Goal: Task Accomplishment & Management: Manage account settings

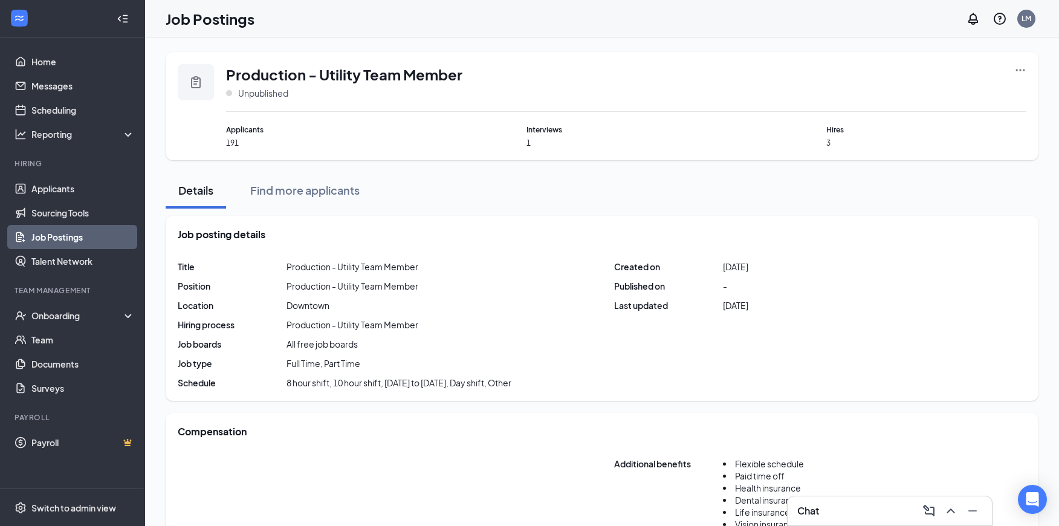
click at [65, 236] on link "Job Postings" at bounding box center [82, 237] width 103 height 24
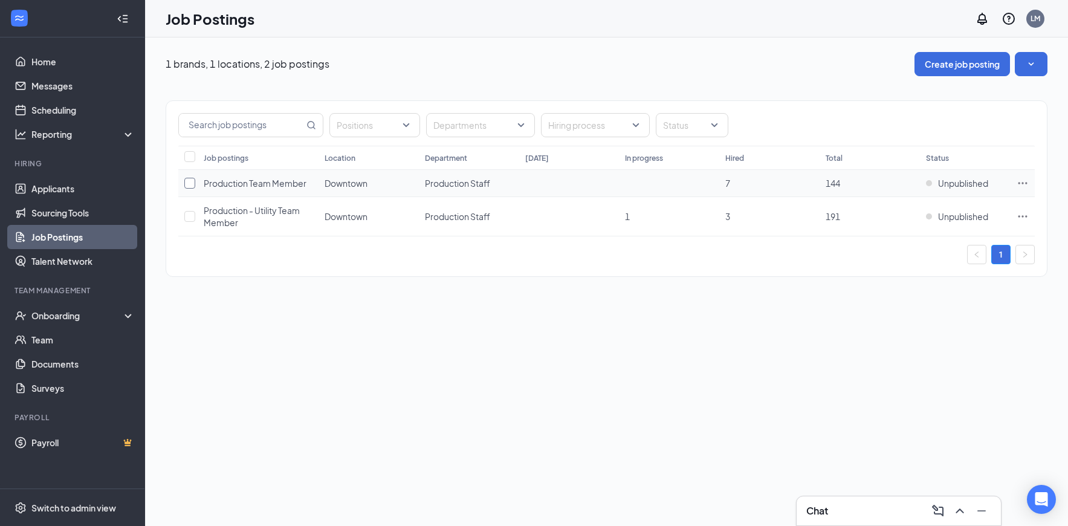
click at [191, 184] on input "checkbox" at bounding box center [189, 183] width 11 height 11
checkbox input "true"
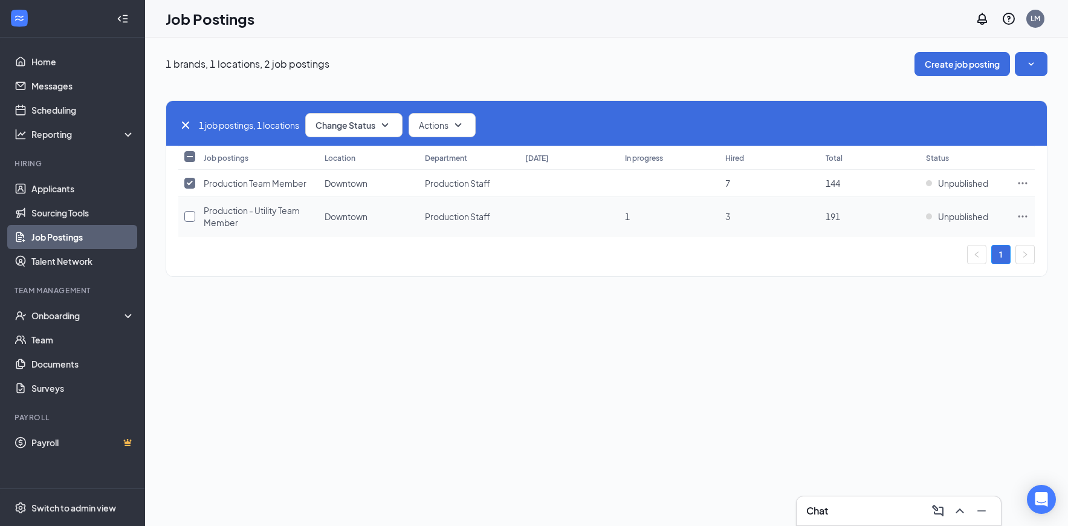
click at [188, 219] on input "checkbox" at bounding box center [189, 216] width 11 height 11
checkbox input "true"
click at [190, 217] on input "checkbox" at bounding box center [189, 216] width 11 height 11
checkbox input "false"
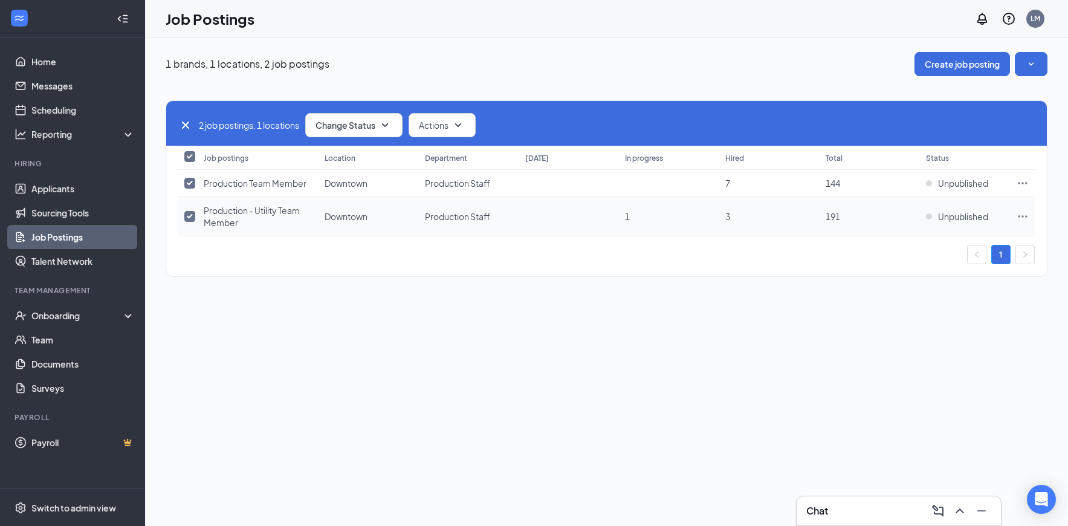
checkbox input "false"
click at [191, 184] on input "checkbox" at bounding box center [189, 183] width 11 height 11
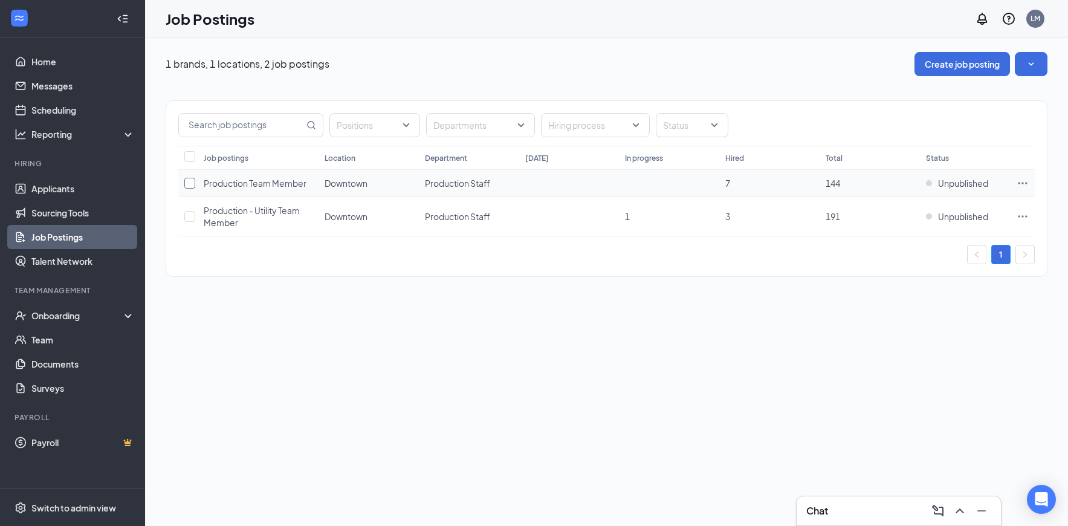
click at [189, 183] on input "checkbox" at bounding box center [189, 183] width 11 height 11
checkbox input "true"
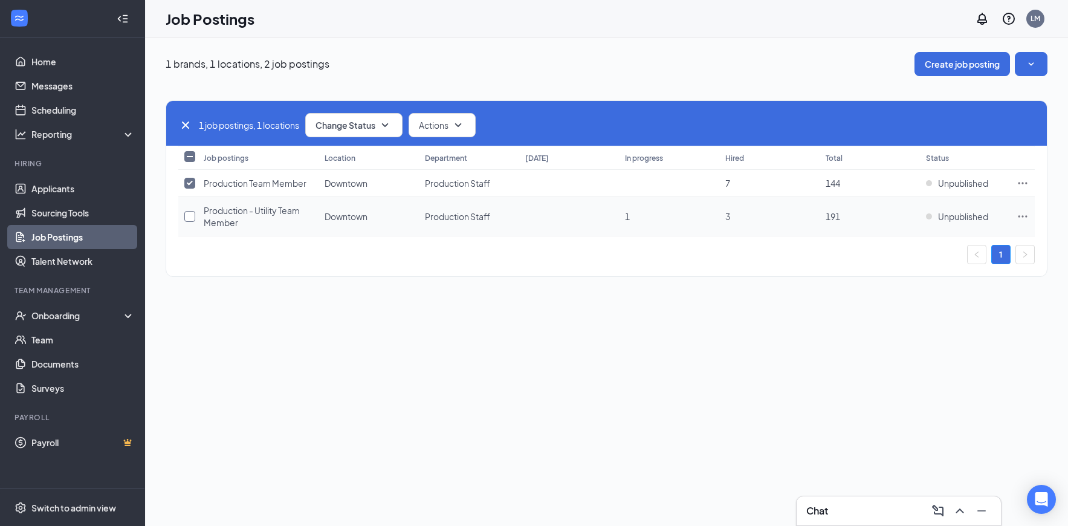
click at [189, 218] on input "checkbox" at bounding box center [189, 216] width 11 height 11
checkbox input "true"
click at [402, 128] on button "Change Status" at bounding box center [353, 125] width 97 height 24
click at [328, 159] on span "Publish" at bounding box center [332, 157] width 28 height 13
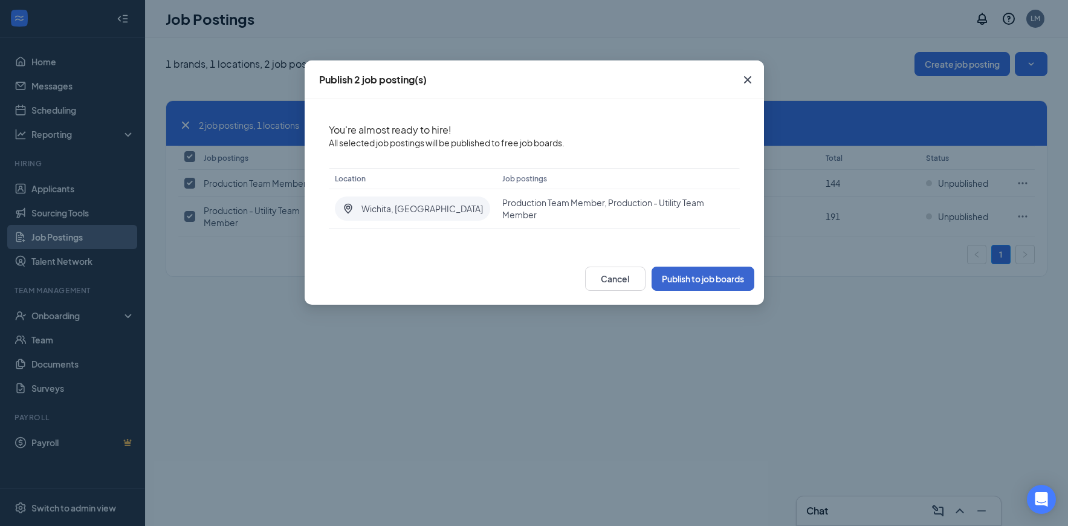
click at [706, 280] on button "Publish to job boards" at bounding box center [703, 279] width 103 height 24
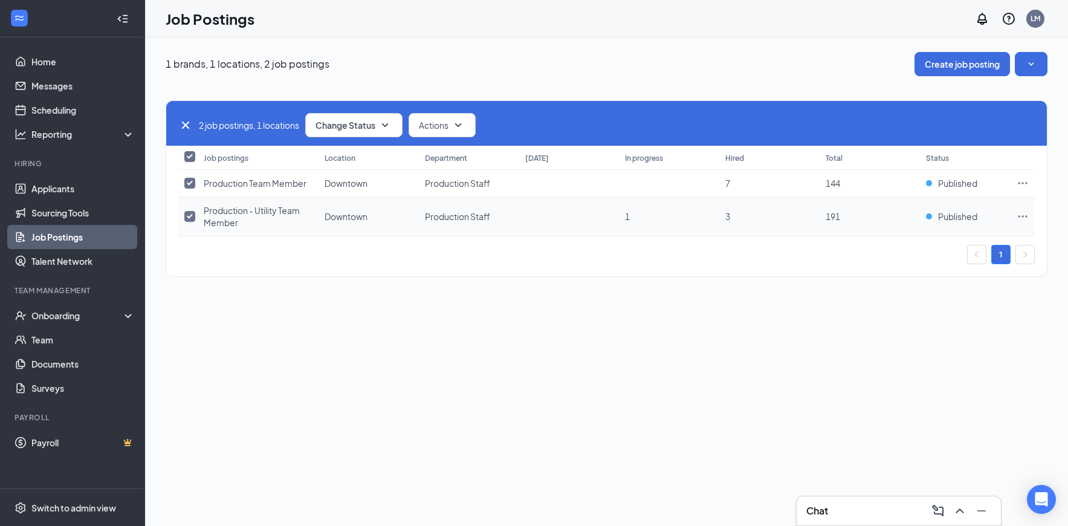
click at [256, 209] on span "Production - Utility Team Member" at bounding box center [252, 216] width 96 height 23
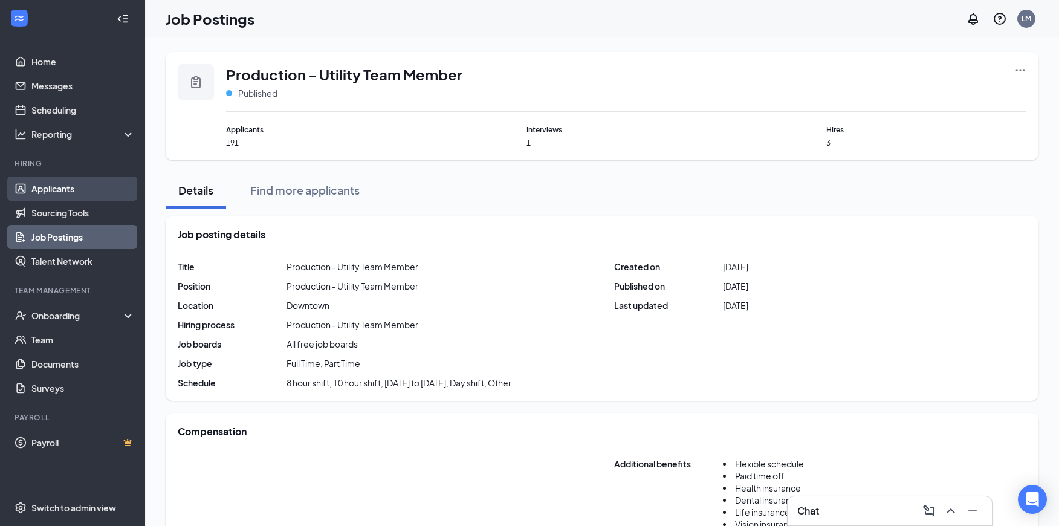
click at [71, 190] on link "Applicants" at bounding box center [82, 189] width 103 height 24
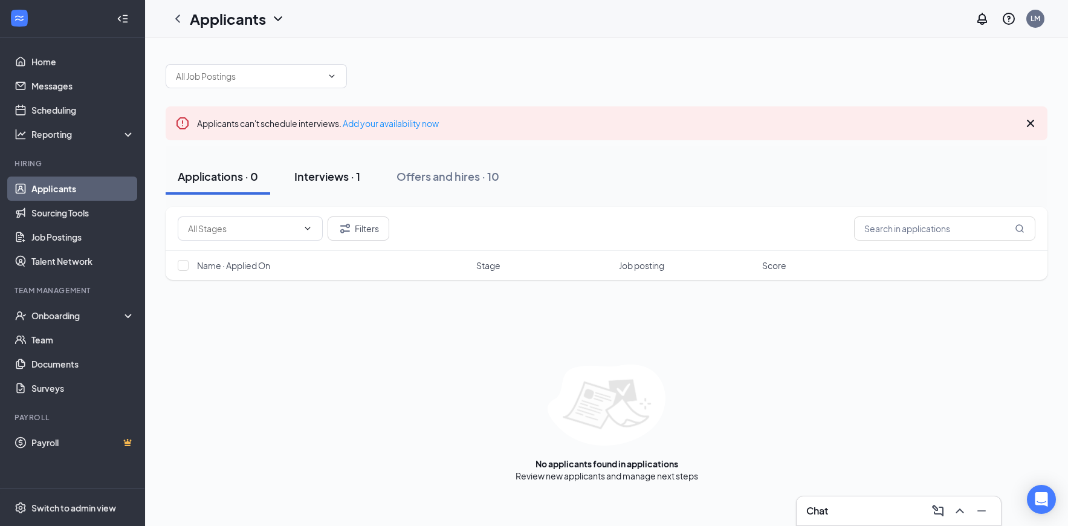
click at [325, 176] on div "Interviews · 1" at bounding box center [327, 176] width 66 height 15
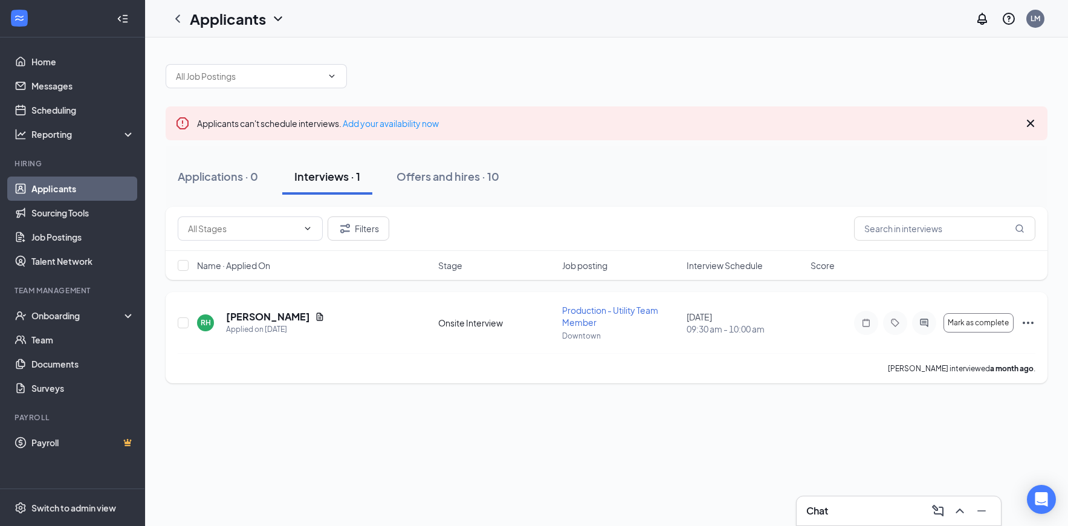
click at [1029, 323] on icon "Ellipses" at bounding box center [1028, 323] width 11 height 2
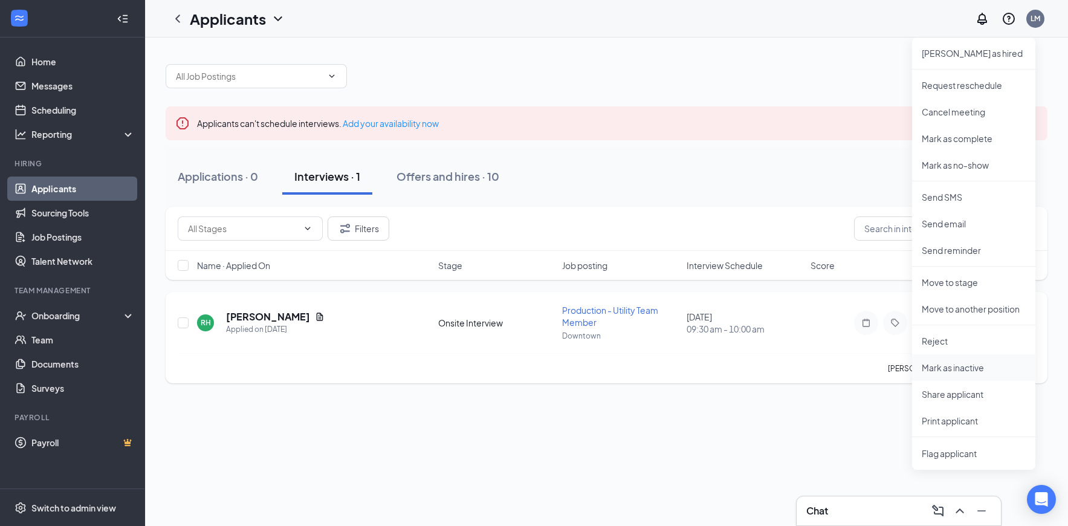
click at [939, 368] on p "Mark as inactive" at bounding box center [974, 367] width 104 height 12
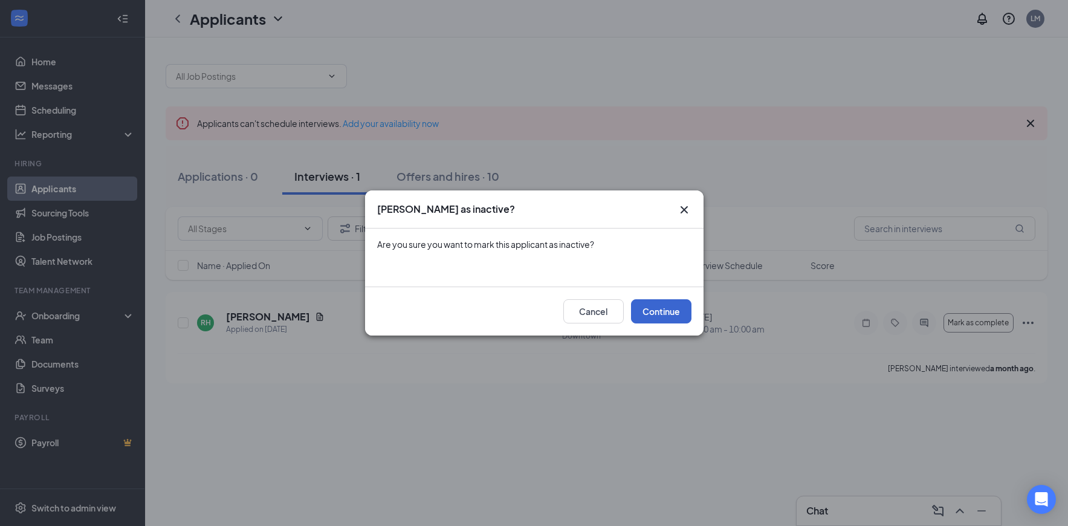
click at [670, 320] on button "Continue" at bounding box center [661, 311] width 60 height 24
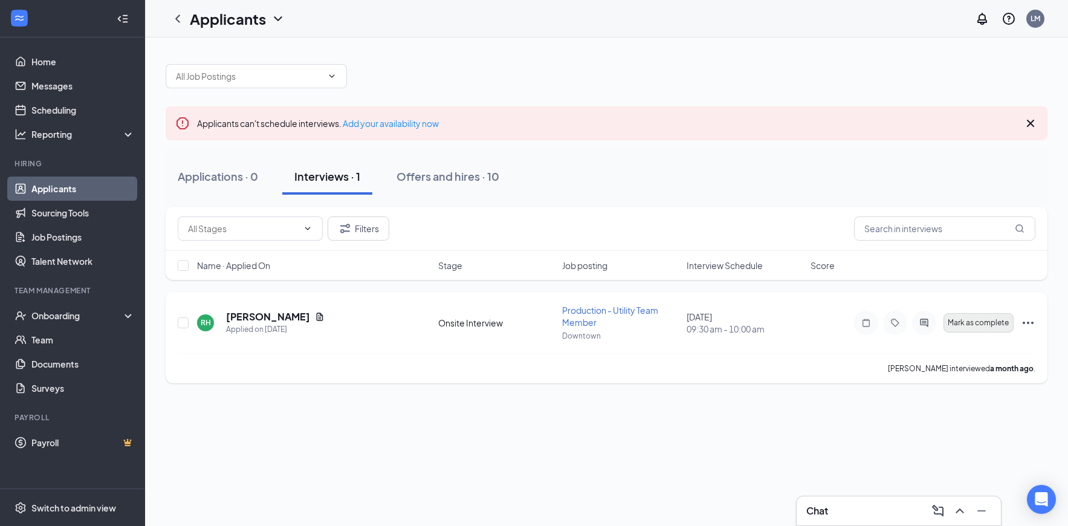
click at [977, 323] on span "Mark as complete" at bounding box center [978, 323] width 61 height 8
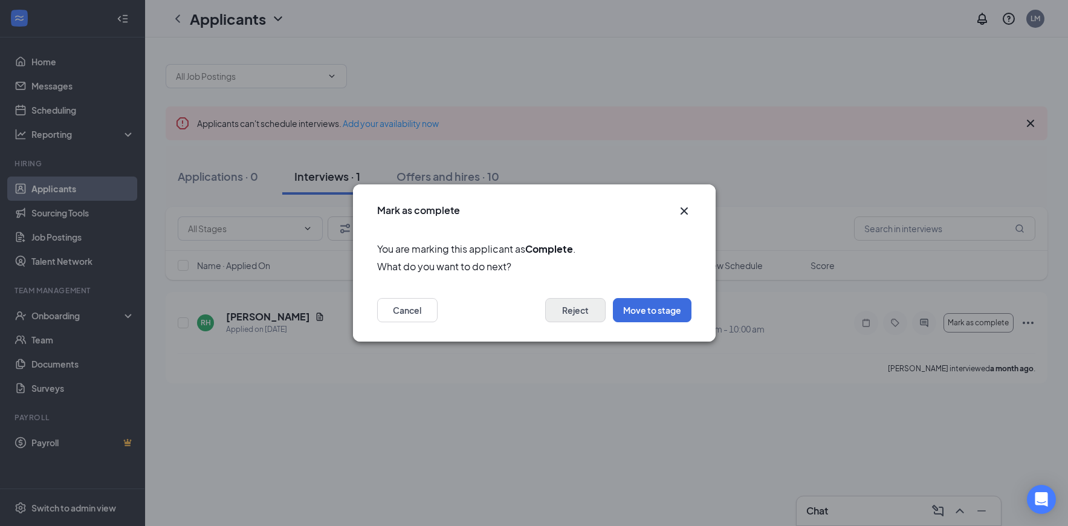
click at [575, 313] on button "Reject" at bounding box center [575, 310] width 60 height 24
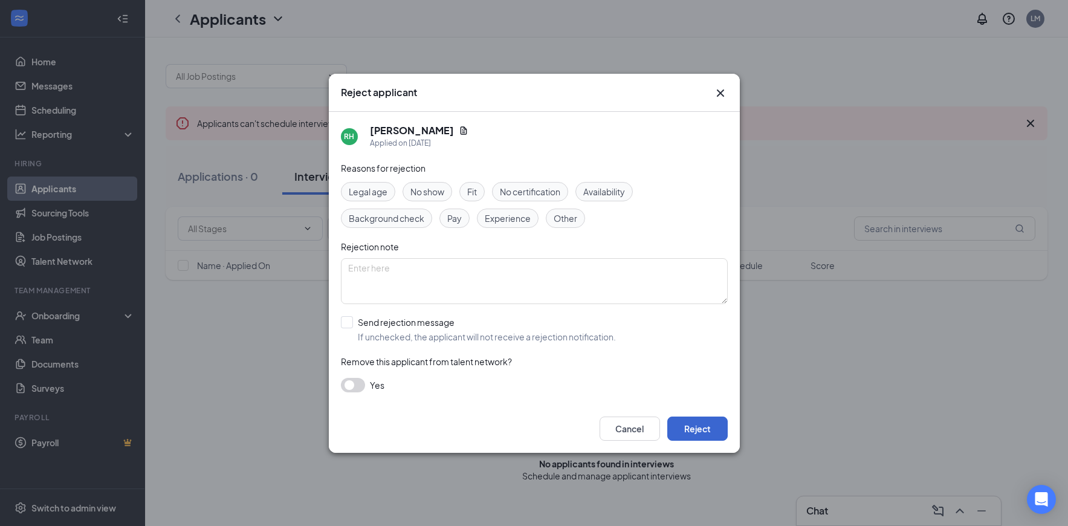
click at [692, 426] on button "Reject" at bounding box center [697, 428] width 60 height 24
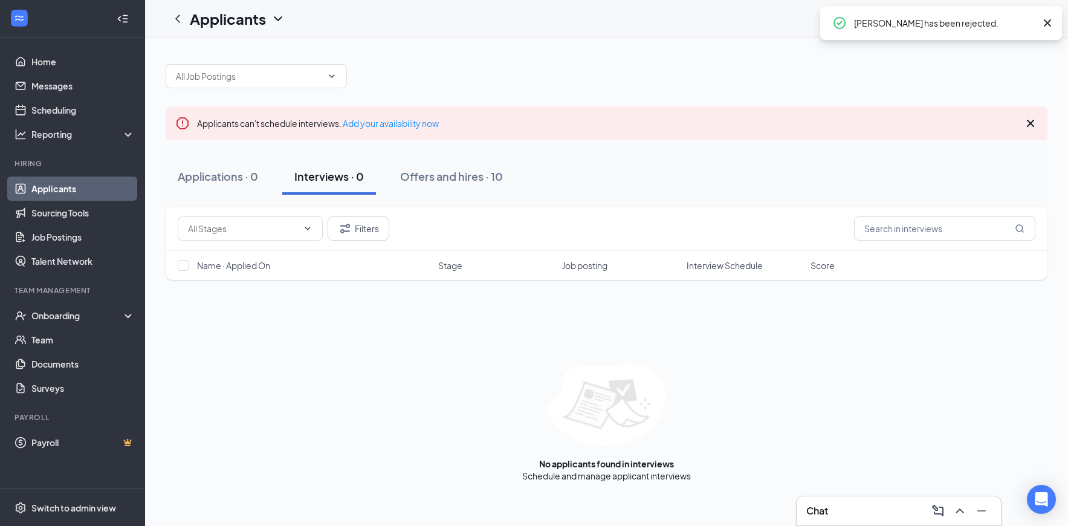
click at [57, 188] on link "Applicants" at bounding box center [82, 189] width 103 height 24
